Goal: Task Accomplishment & Management: Manage account settings

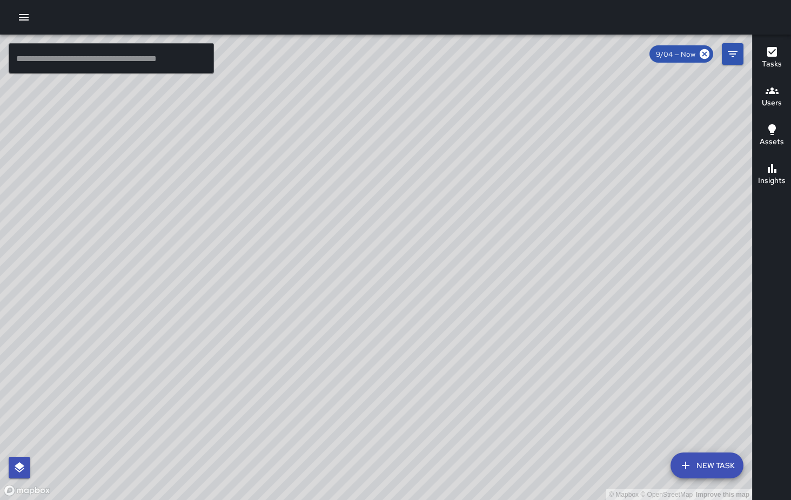
click at [26, 19] on icon "button" at bounding box center [23, 17] width 13 height 13
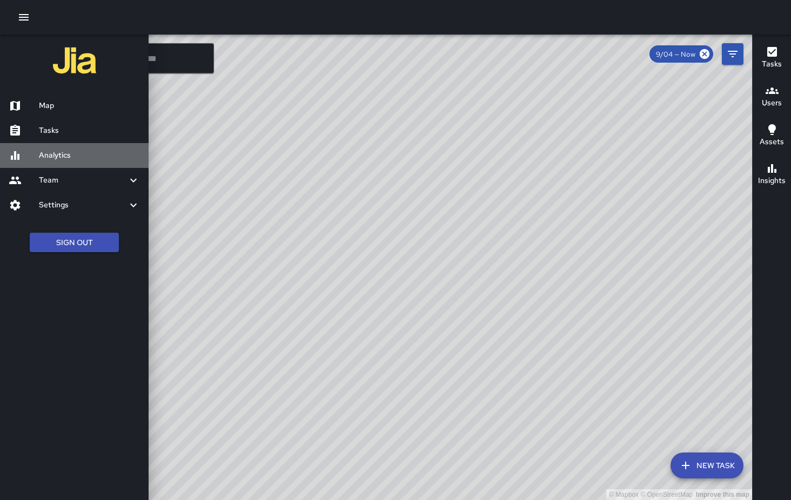
click at [77, 163] on div "Analytics" at bounding box center [74, 155] width 149 height 25
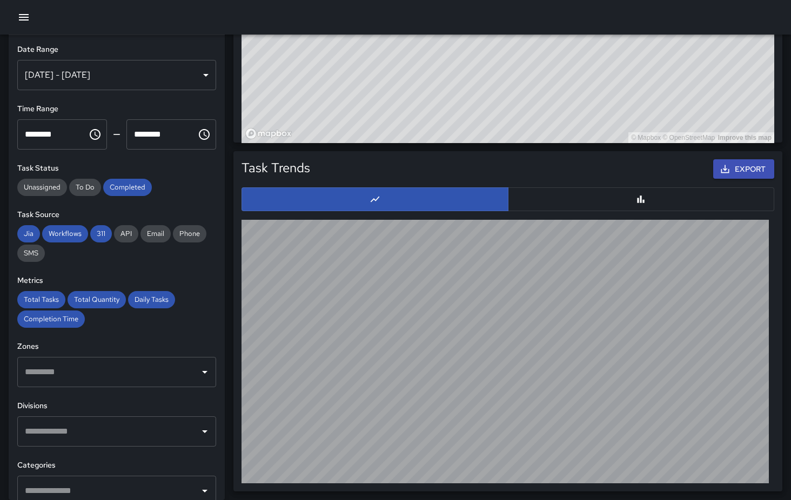
click at [25, 16] on icon "button" at bounding box center [23, 17] width 13 height 13
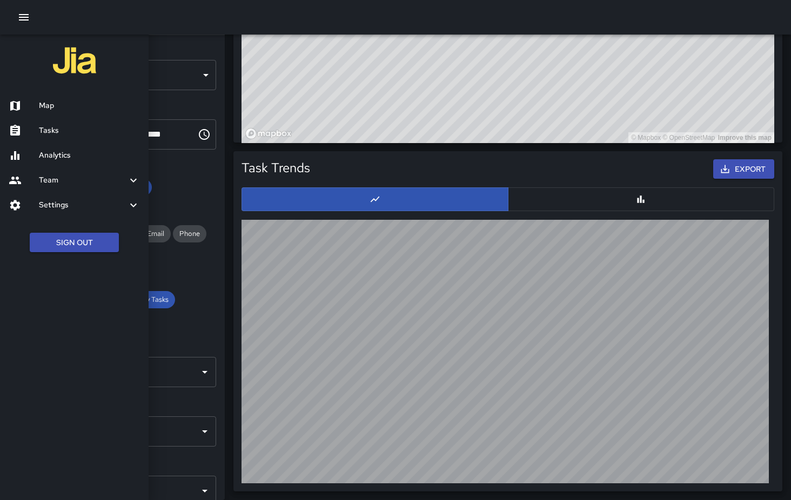
click at [96, 179] on h6 "Team" at bounding box center [83, 181] width 88 height 12
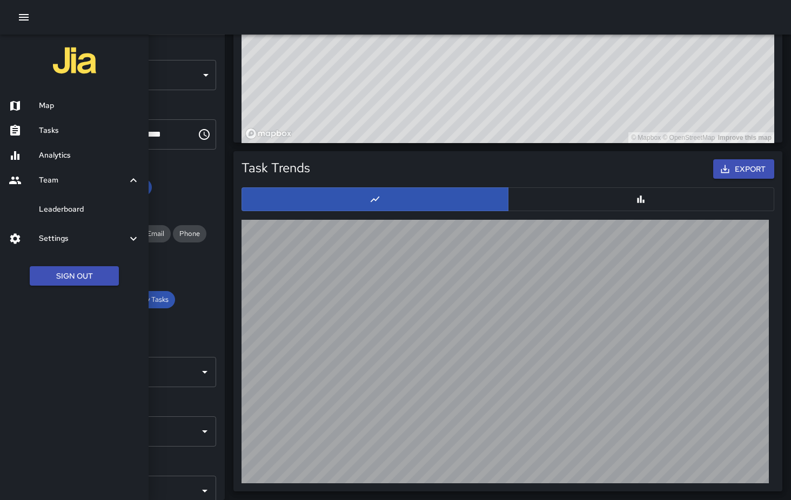
click at [65, 236] on h6 "Settings" at bounding box center [83, 239] width 88 height 12
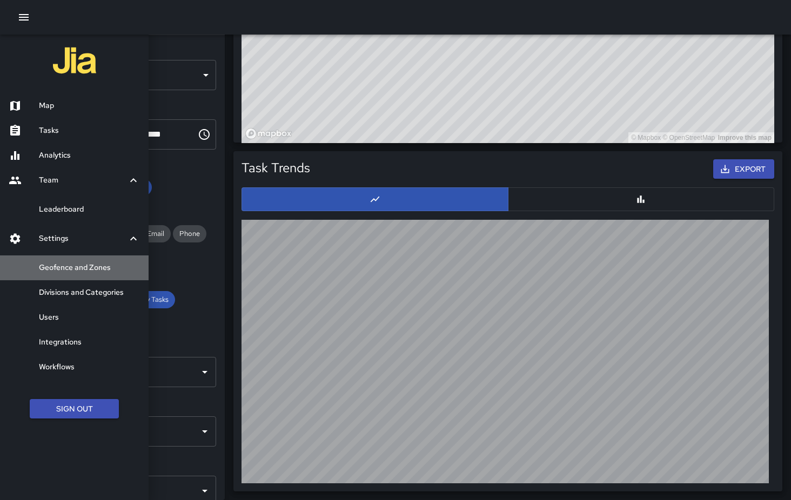
click at [90, 268] on h6 "Geofence and Zones" at bounding box center [89, 268] width 101 height 12
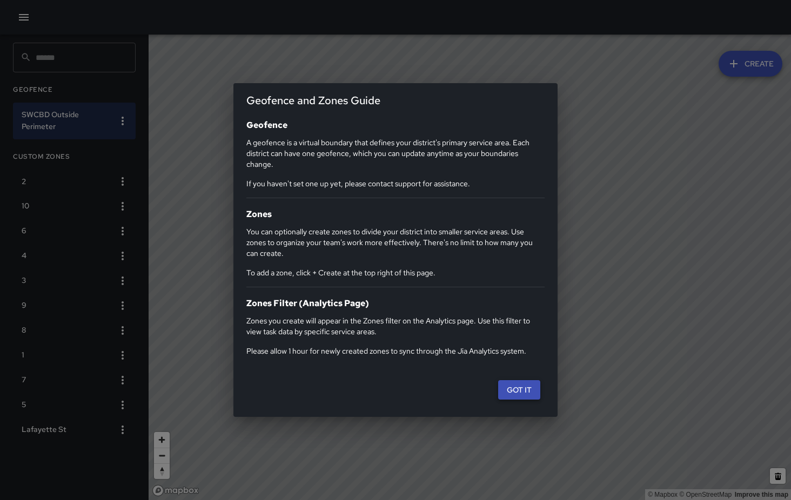
click at [529, 393] on button "Got it" at bounding box center [519, 390] width 42 height 20
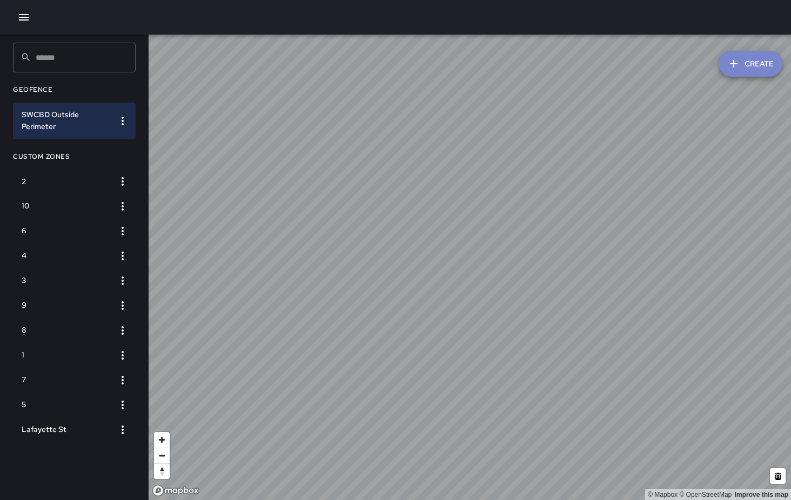
click at [740, 67] on icon "button" at bounding box center [733, 63] width 13 height 13
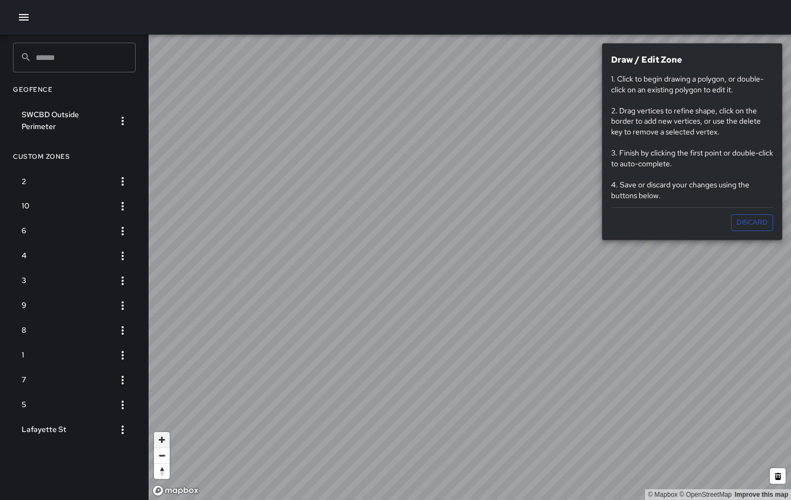
click at [163, 439] on span "Zoom in" at bounding box center [162, 440] width 16 height 16
click at [162, 457] on span "Zoom out" at bounding box center [162, 456] width 16 height 15
click at [748, 222] on button "Discard" at bounding box center [752, 223] width 42 height 17
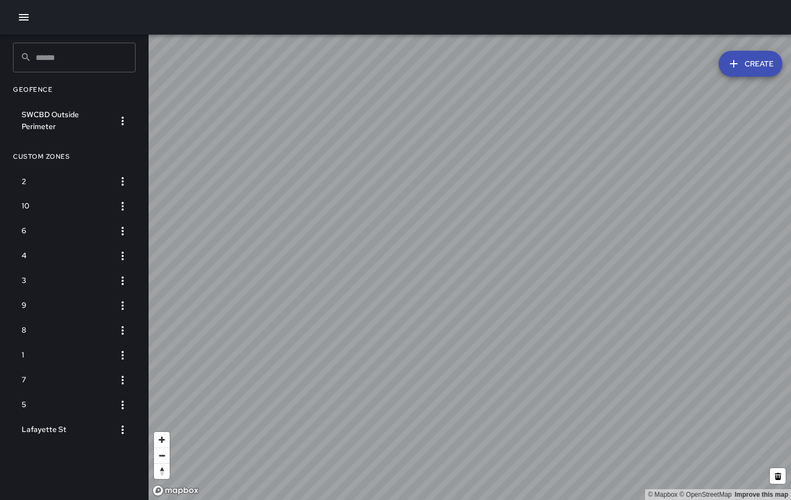
click at [756, 68] on button "Create" at bounding box center [751, 64] width 64 height 26
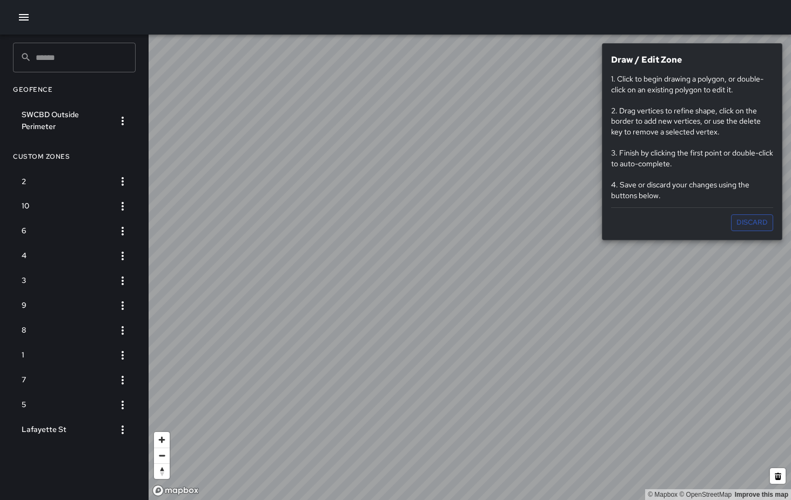
click at [761, 222] on button "Discard" at bounding box center [752, 223] width 42 height 17
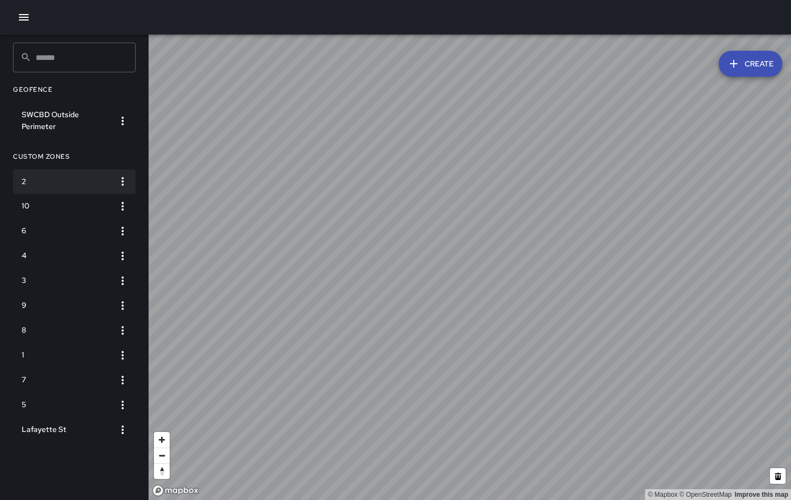
click at [32, 182] on h6 "2" at bounding box center [66, 182] width 88 height 12
click at [725, 66] on button "Create" at bounding box center [751, 64] width 64 height 26
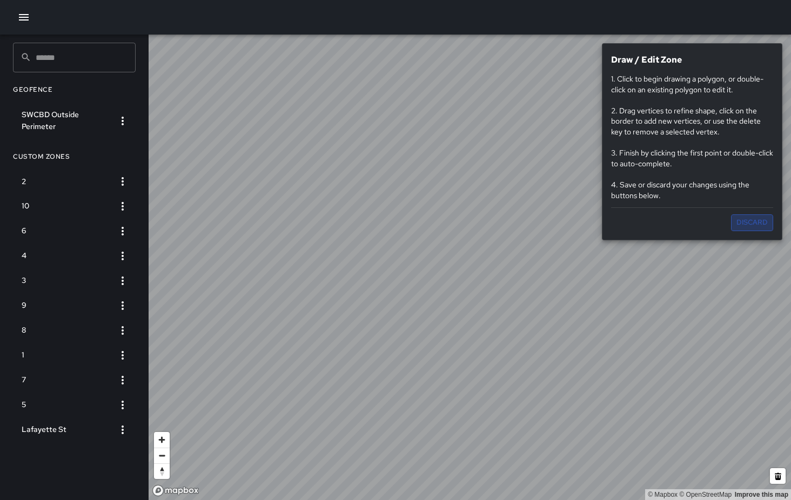
click at [747, 224] on button "Discard" at bounding box center [752, 223] width 42 height 17
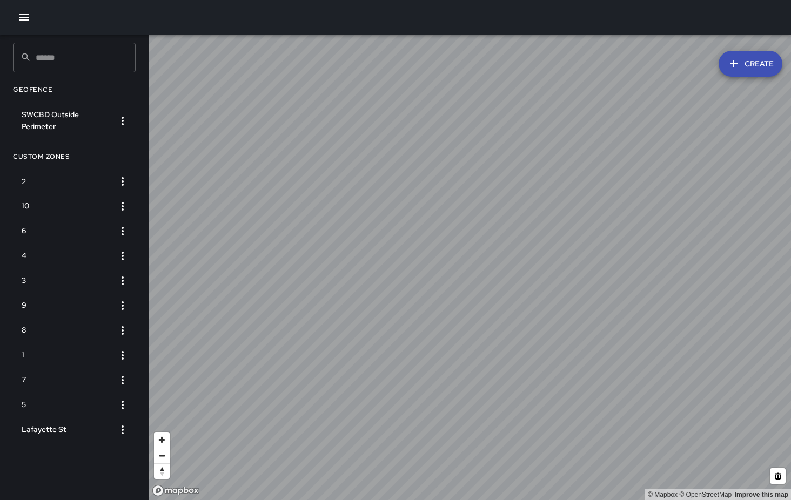
click at [748, 66] on button "Create" at bounding box center [751, 64] width 64 height 26
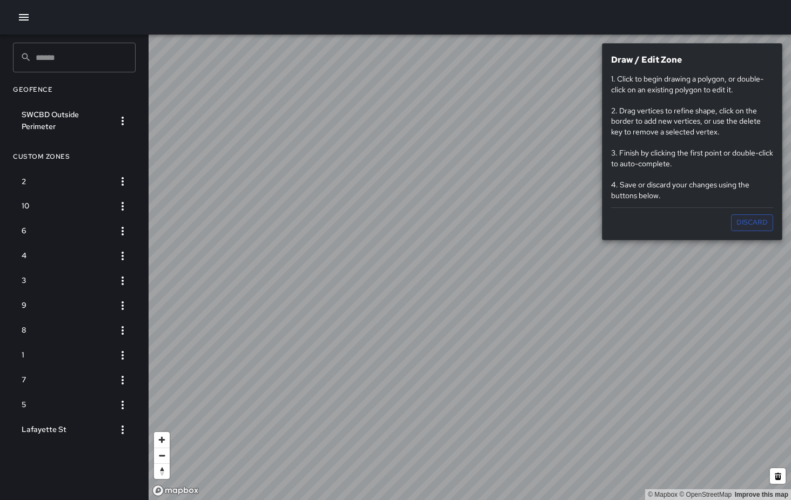
click at [761, 218] on button "Discard" at bounding box center [752, 223] width 42 height 17
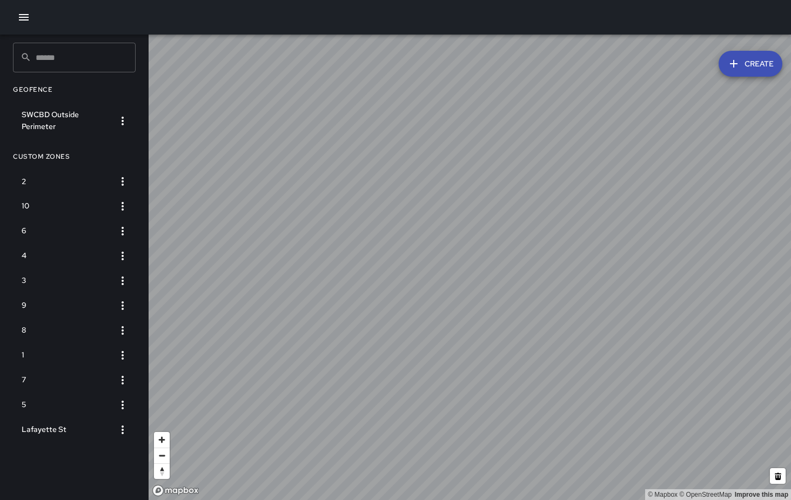
click at [747, 61] on button "Create" at bounding box center [751, 64] width 64 height 26
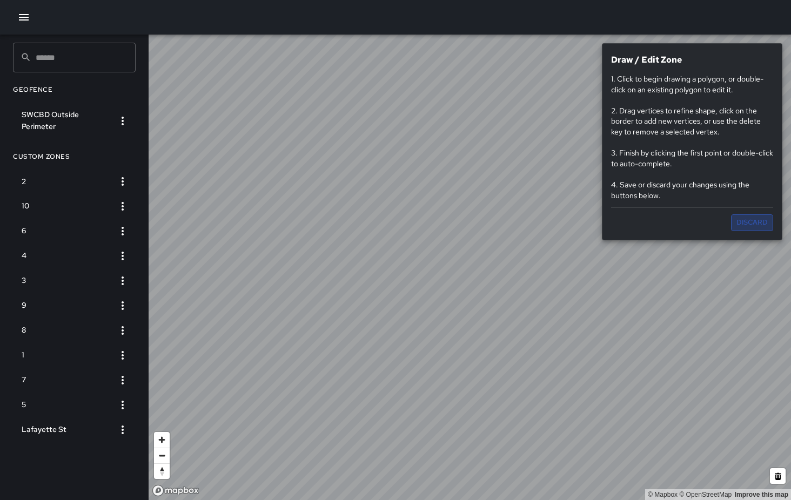
click at [739, 220] on button "Discard" at bounding box center [752, 223] width 42 height 17
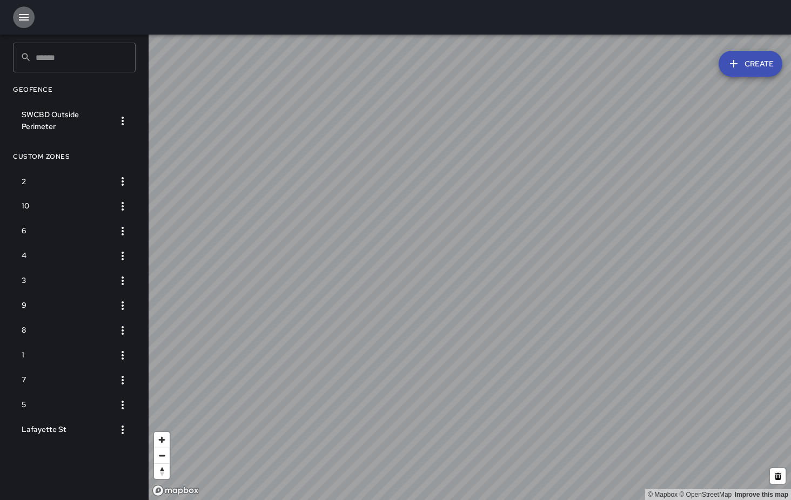
click at [29, 17] on icon "button" at bounding box center [24, 17] width 10 height 6
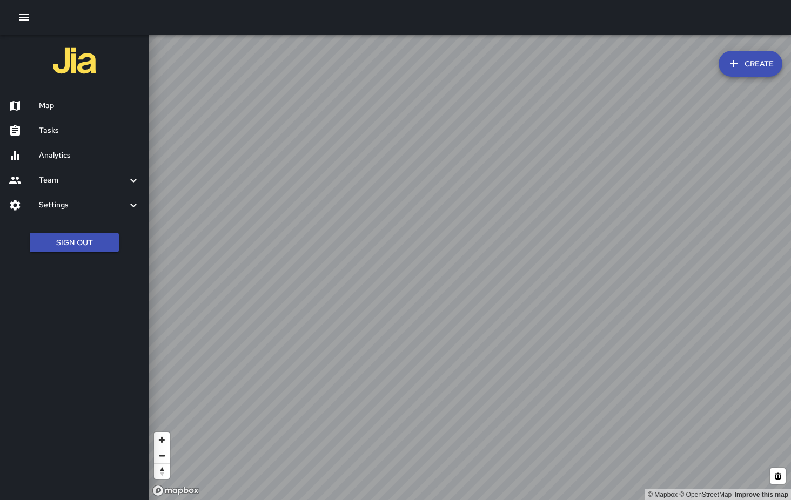
click at [133, 178] on icon at bounding box center [133, 180] width 13 height 13
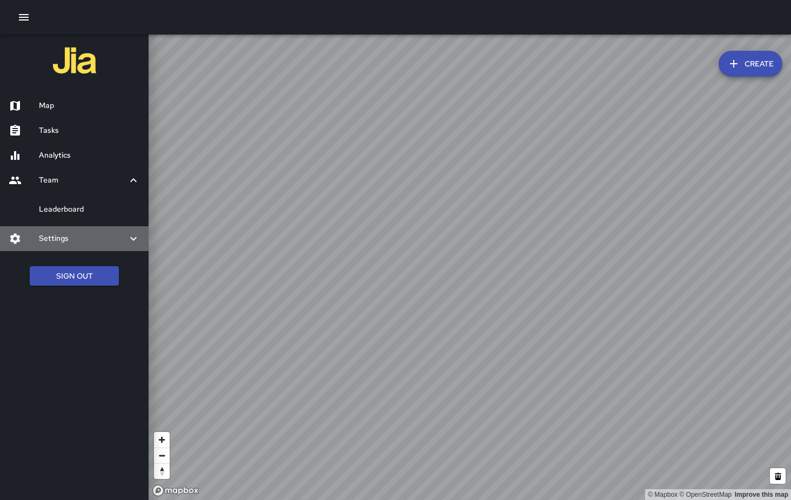
click at [133, 242] on icon at bounding box center [133, 238] width 13 height 13
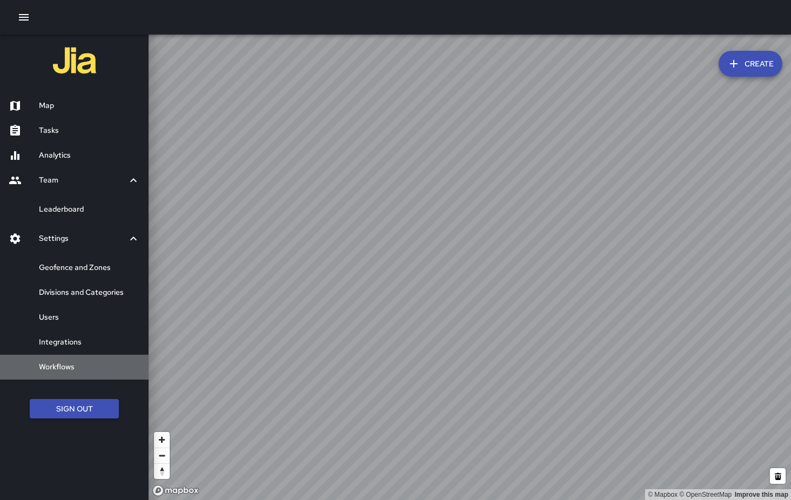
click at [53, 366] on h6 "Workflows" at bounding box center [89, 368] width 101 height 12
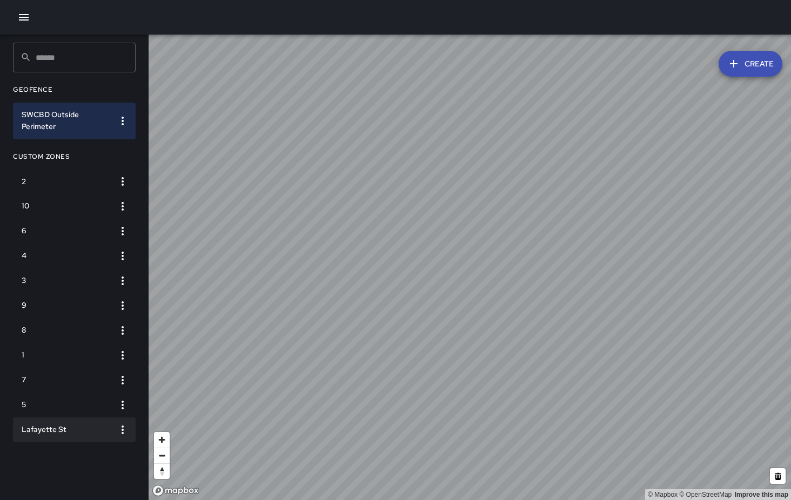
click at [32, 432] on h6 "Lafayette St" at bounding box center [66, 430] width 88 height 12
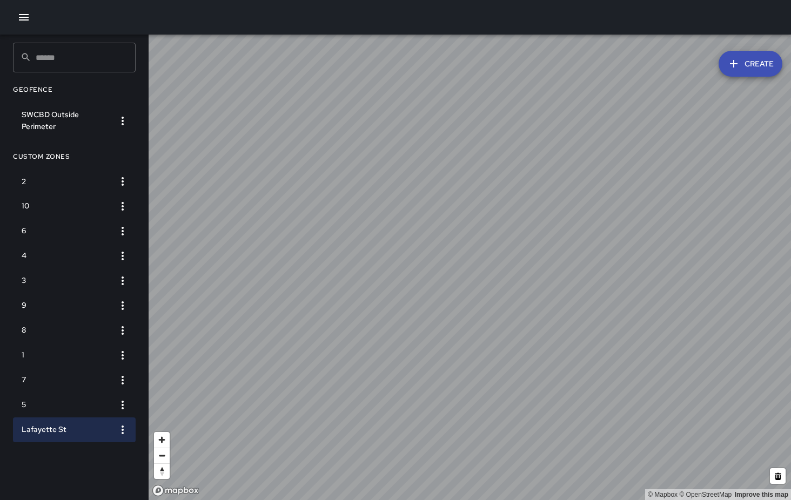
click at [21, 18] on icon "button" at bounding box center [23, 17] width 13 height 13
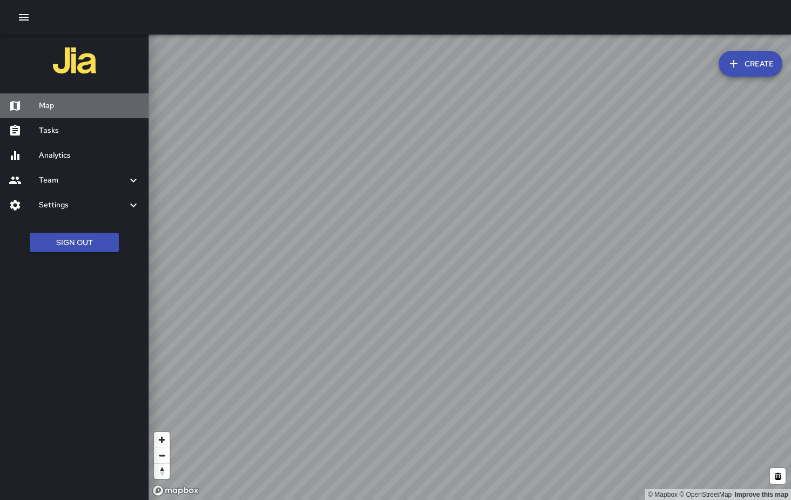
click at [50, 111] on h6 "Map" at bounding box center [89, 106] width 101 height 12
